Goal: Transaction & Acquisition: Obtain resource

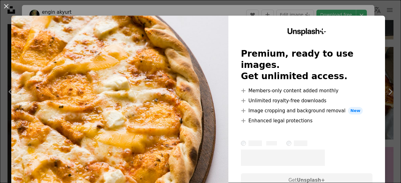
scroll to position [31, 0]
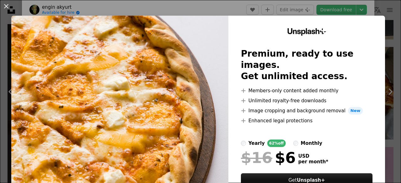
click at [225, 10] on div "An X shape Unsplash+ Premium, ready to use images. Get unlimited access. A plus…" at bounding box center [200, 91] width 401 height 183
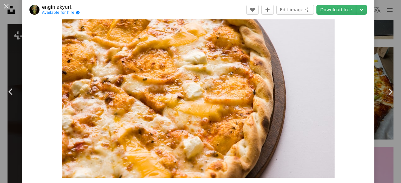
click at [299, 73] on img "Zoom in on this image" at bounding box center [198, 87] width 273 height 182
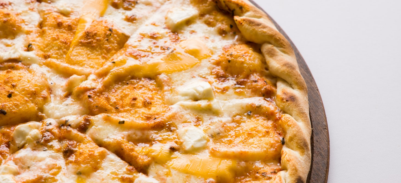
scroll to position [39, 0]
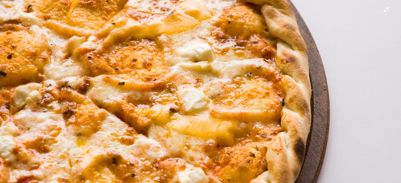
click at [298, 73] on img "Zoom out on this image" at bounding box center [201, 95] width 402 height 268
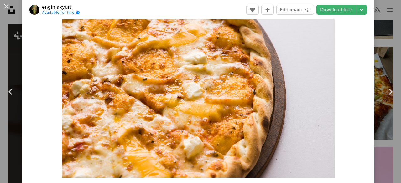
scroll to position [28, 0]
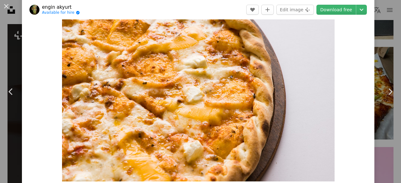
click at [298, 73] on img "Zoom in on this image" at bounding box center [198, 91] width 273 height 182
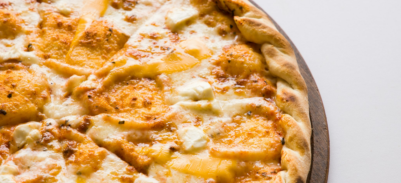
scroll to position [39, 0]
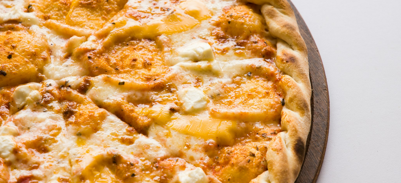
click at [298, 73] on img "Zoom out on this image" at bounding box center [201, 94] width 402 height 268
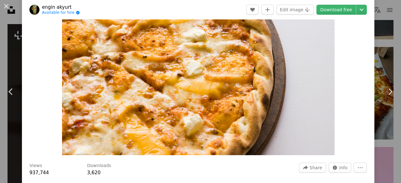
scroll to position [28, 0]
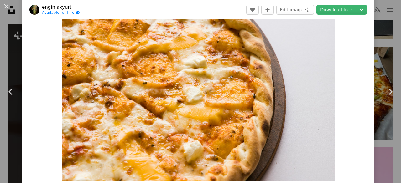
click at [314, 153] on img "Zoom in on this image" at bounding box center [198, 91] width 273 height 182
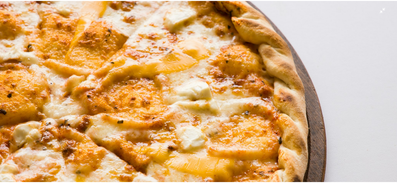
scroll to position [39, 0]
